Goal: Transaction & Acquisition: Book appointment/travel/reservation

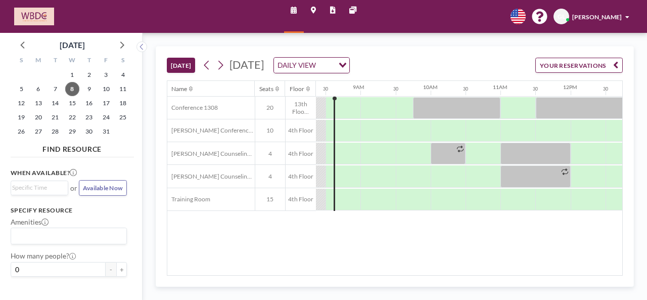
scroll to position [0, 621]
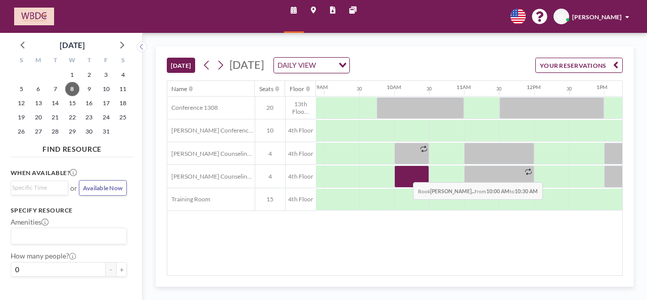
click at [405, 173] on div at bounding box center [411, 176] width 35 height 22
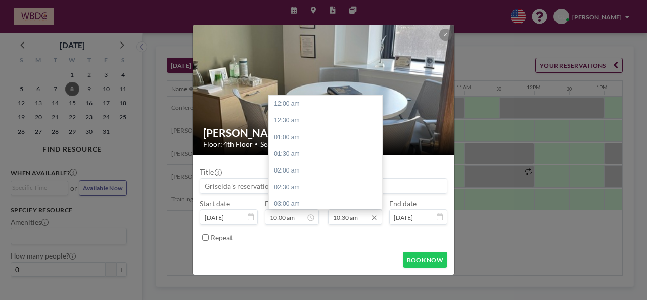
scroll to position [350, 0]
click at [352, 215] on input "10:30 am" at bounding box center [355, 216] width 54 height 15
click at [301, 126] on div "11:00 am" at bounding box center [328, 120] width 118 height 17
type input "11:00 am"
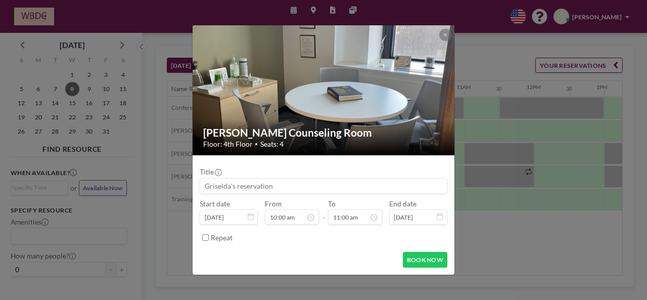
scroll to position [366, 0]
click at [423, 262] on button "BOOK NOW" at bounding box center [425, 260] width 44 height 16
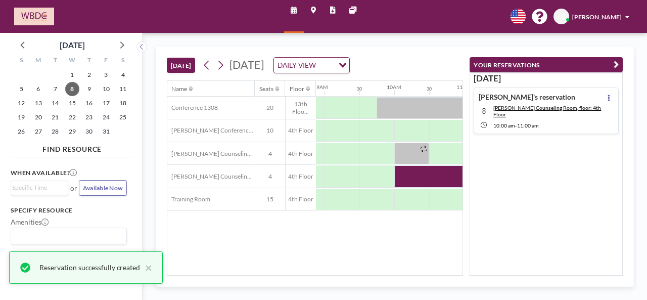
click at [429, 250] on div "Name Seats Floor 12AM 30 1AM 30 2AM 30 3AM 30 4AM 30 5AM 30 6AM 30 7AM 30 8AM 3…" at bounding box center [314, 178] width 295 height 194
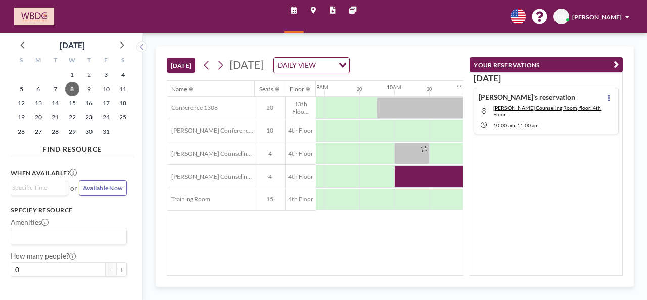
click at [618, 64] on icon "button" at bounding box center [615, 65] width 5 height 11
